Goal: Share content

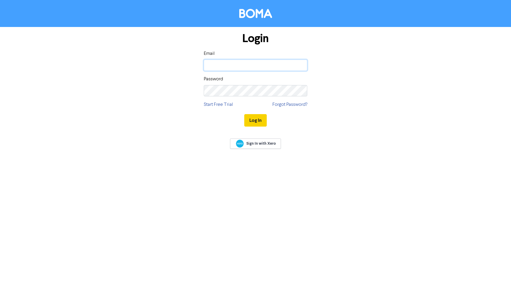
type input "[EMAIL_ADDRESS][DOMAIN_NAME]"
click at [252, 120] on button "Log In" at bounding box center [255, 120] width 22 height 12
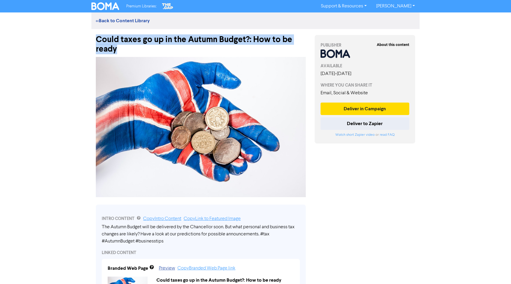
drag, startPoint x: 99, startPoint y: 39, endPoint x: 124, endPoint y: 49, distance: 27.6
click at [124, 49] on div "Could taxes go up in the Autumn Budget?: How to be ready" at bounding box center [201, 41] width 210 height 25
copy div "Could taxes go up in the Autumn Budget?: How to be ready"
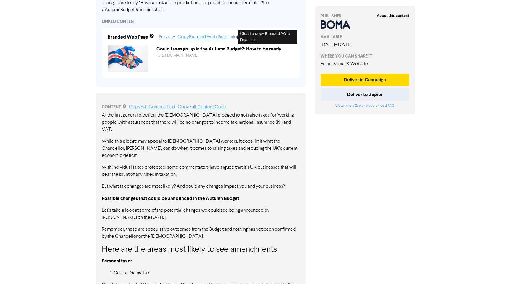
scroll to position [237, 0]
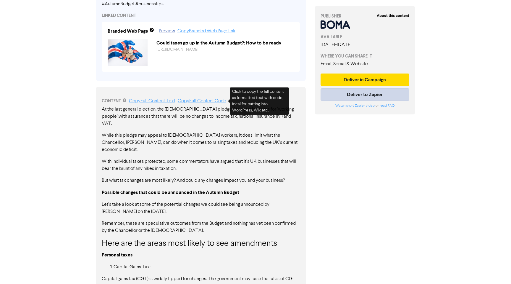
drag, startPoint x: 205, startPoint y: 98, endPoint x: 329, endPoint y: 107, distance: 124.6
click at [205, 98] on div "CONTENT Copy Full Content Text Copy Full Content Code" at bounding box center [201, 100] width 198 height 7
drag, startPoint x: 218, startPoint y: 102, endPoint x: 441, endPoint y: 106, distance: 223.2
click at [218, 102] on link "Copy Full Content Code" at bounding box center [202, 101] width 49 height 5
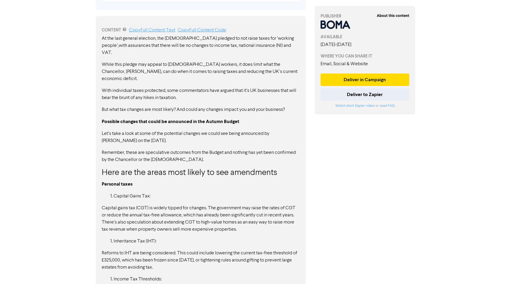
scroll to position [307, 0]
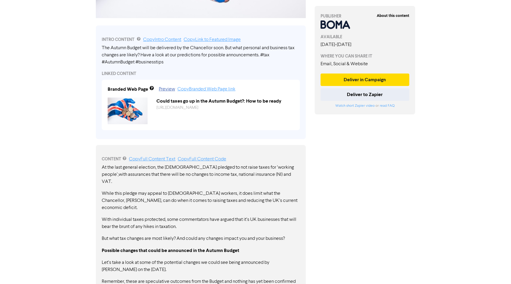
click at [155, 36] on div "INTRO CONTENT Copy Intro Content Copy Link to Featured Image" at bounding box center [201, 39] width 198 height 7
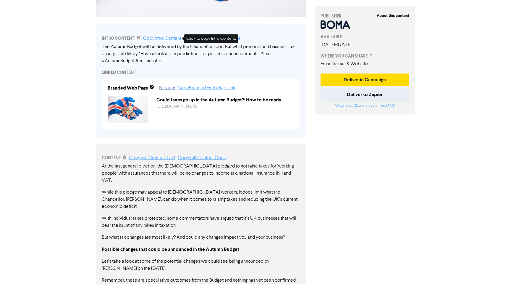
scroll to position [181, 0]
click at [166, 41] on div "INTRO CONTENT Copy Intro Content Copy Link to Featured Image" at bounding box center [201, 37] width 198 height 7
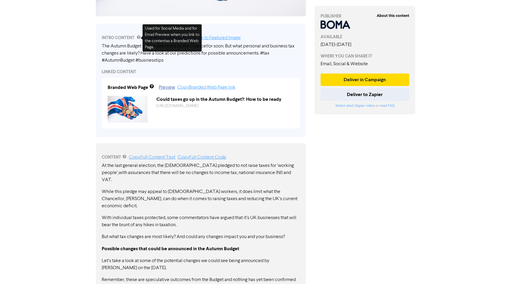
click at [161, 37] on div "Used for Social Media and for Email Preview when you link to the content as a B…" at bounding box center [172, 37] width 59 height 27
drag, startPoint x: 184, startPoint y: 63, endPoint x: 172, endPoint y: 49, distance: 18.1
click at [184, 63] on div "The Autumn Budget will be delivered by the Chancellor soon. But what personal a…" at bounding box center [201, 53] width 198 height 21
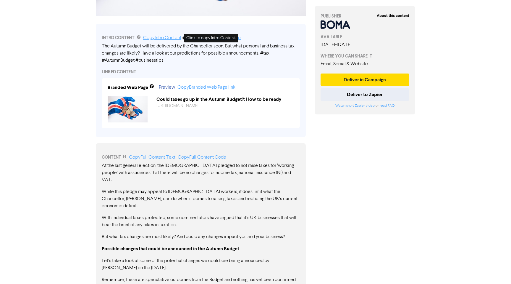
click at [166, 38] on link "Copy Intro Content" at bounding box center [162, 38] width 38 height 5
